Goal: Information Seeking & Learning: Learn about a topic

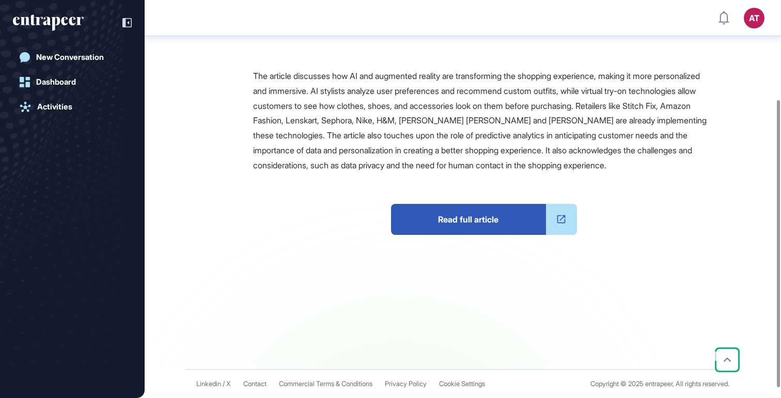
scroll to position [151, 0]
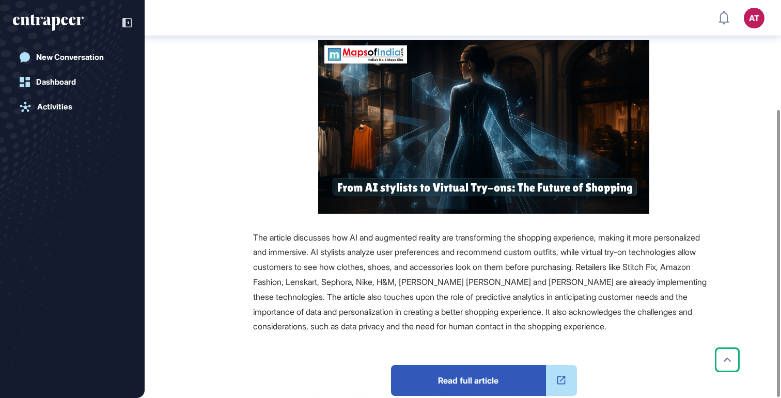
click at [464, 365] on span "Read full article" at bounding box center [468, 380] width 155 height 31
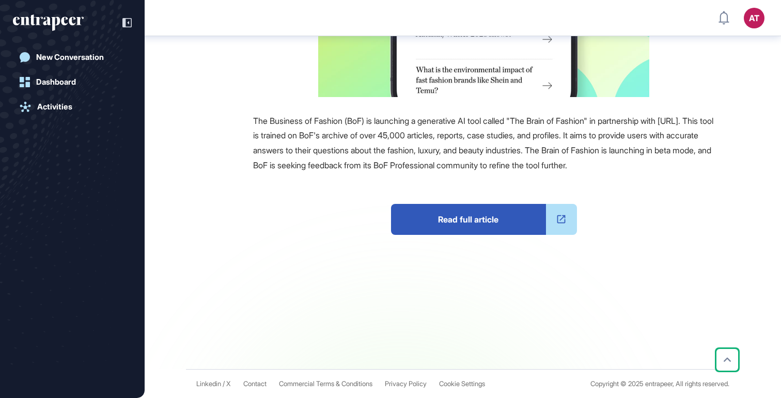
scroll to position [265, 0]
click at [466, 219] on span "Read full article" at bounding box center [468, 219] width 155 height 31
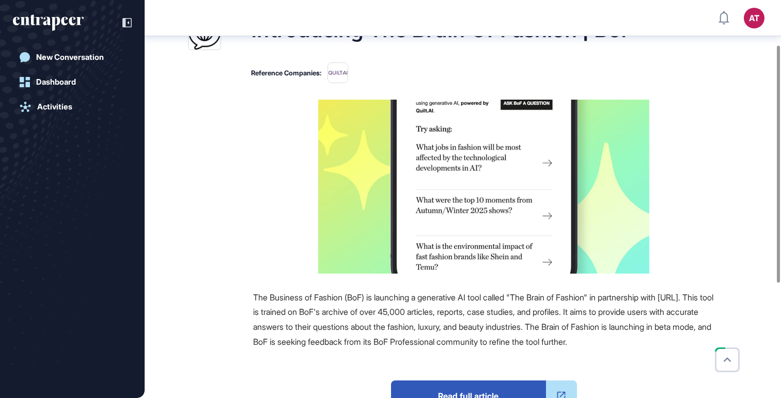
scroll to position [0, 0]
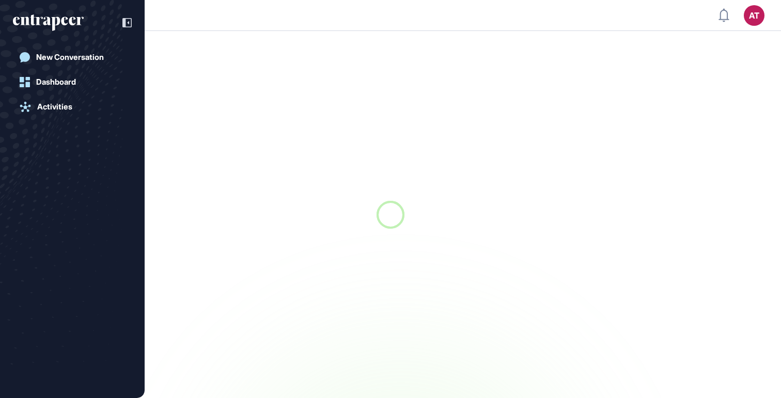
scroll to position [1, 1]
